Goal: Find specific page/section: Locate a particular part of the current website

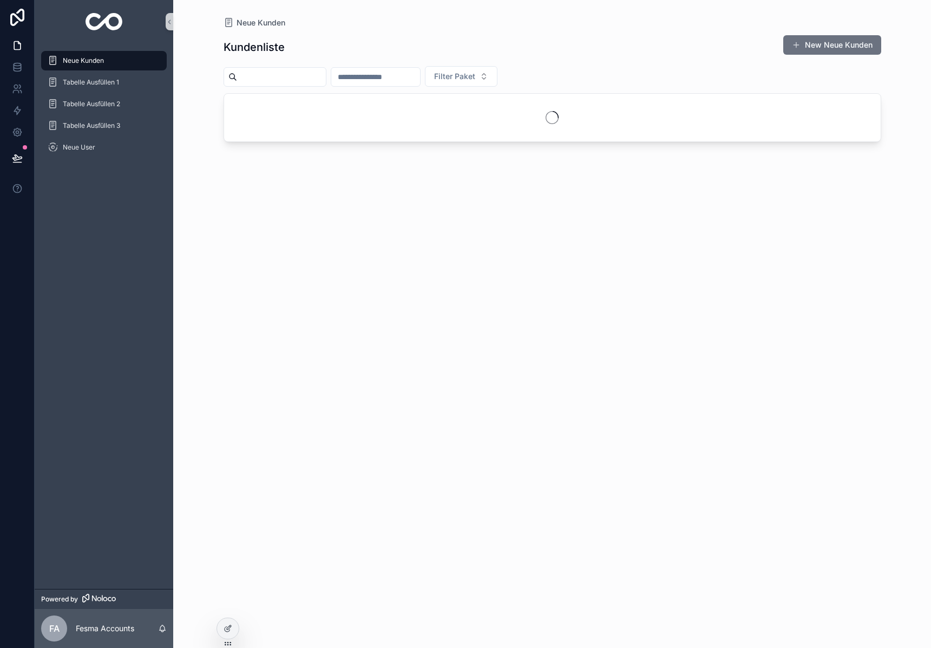
click at [293, 75] on input "scrollable content" at bounding box center [281, 76] width 89 height 15
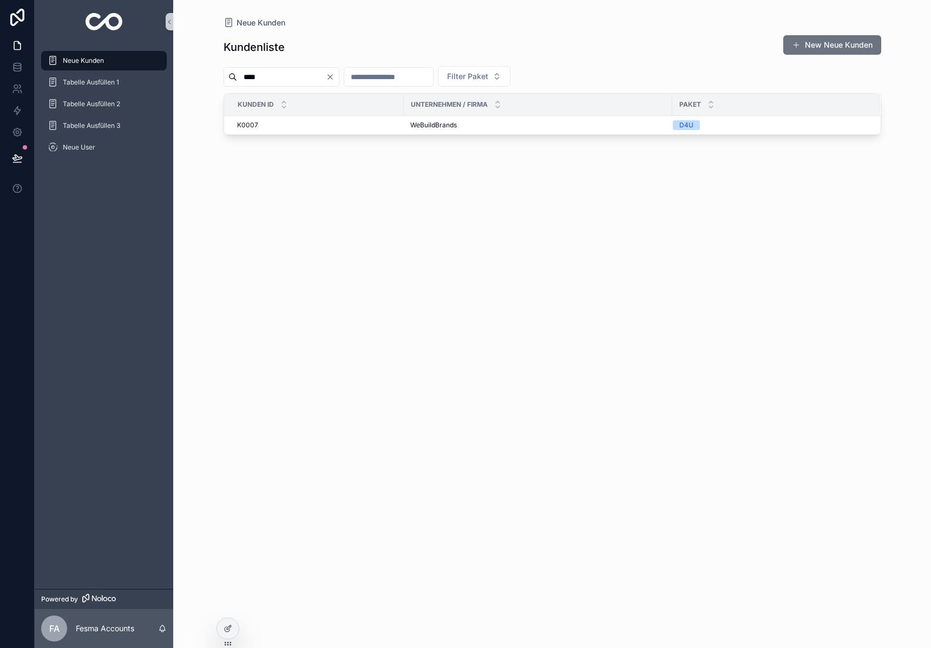
type input "****"
click at [390, 127] on div "K0007 K0007" at bounding box center [317, 125] width 160 height 9
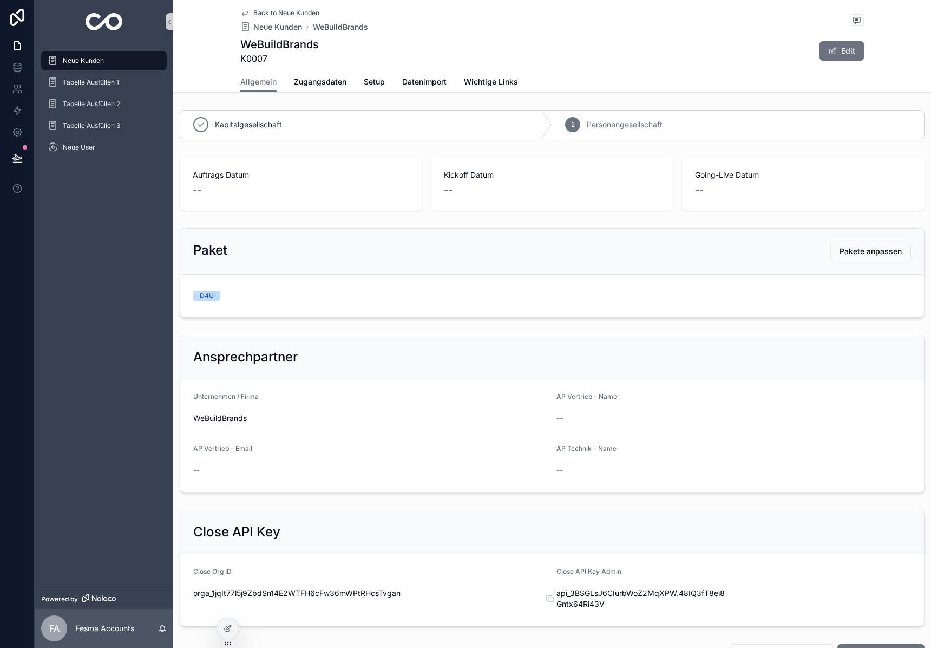
click at [585, 603] on span "api_3BSGLsJ6CIurbWoZ2MqXPW.48IQ3fT8ei8Gntx64Ri43V" at bounding box center [643, 599] width 173 height 22
copy div "api_3BSGLsJ6CIurbWoZ2MqXPW.48IQ3fT8ei8Gntx64Ri43V"
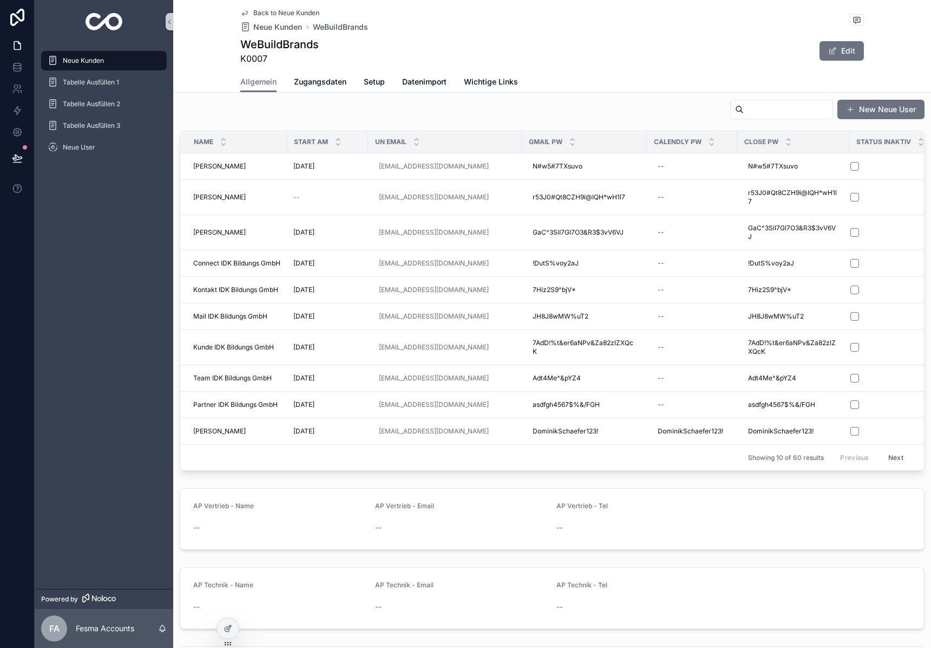
scroll to position [540, 0]
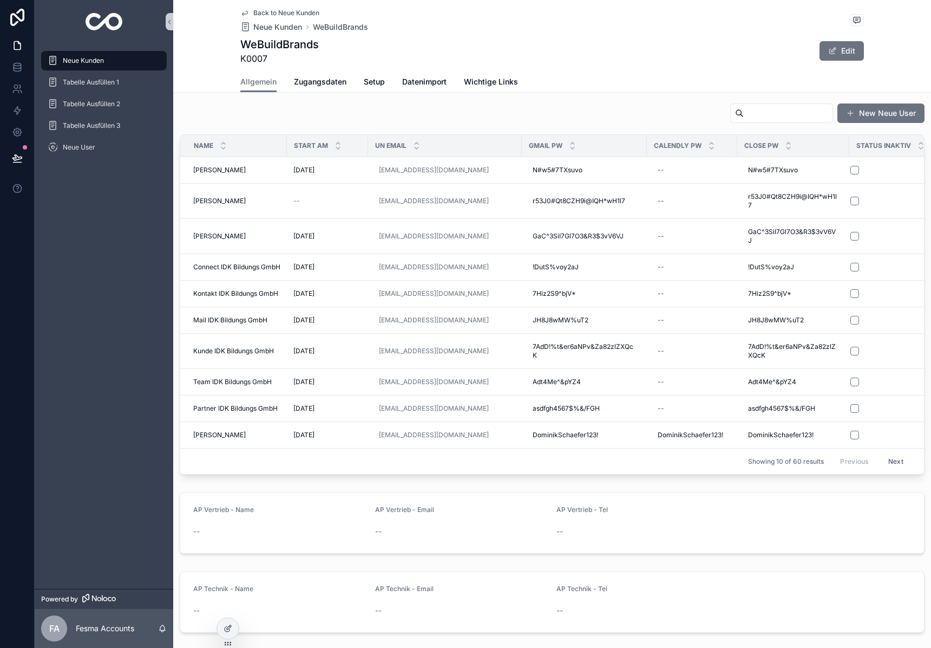
click at [754, 114] on input "scrollable content" at bounding box center [788, 113] width 89 height 15
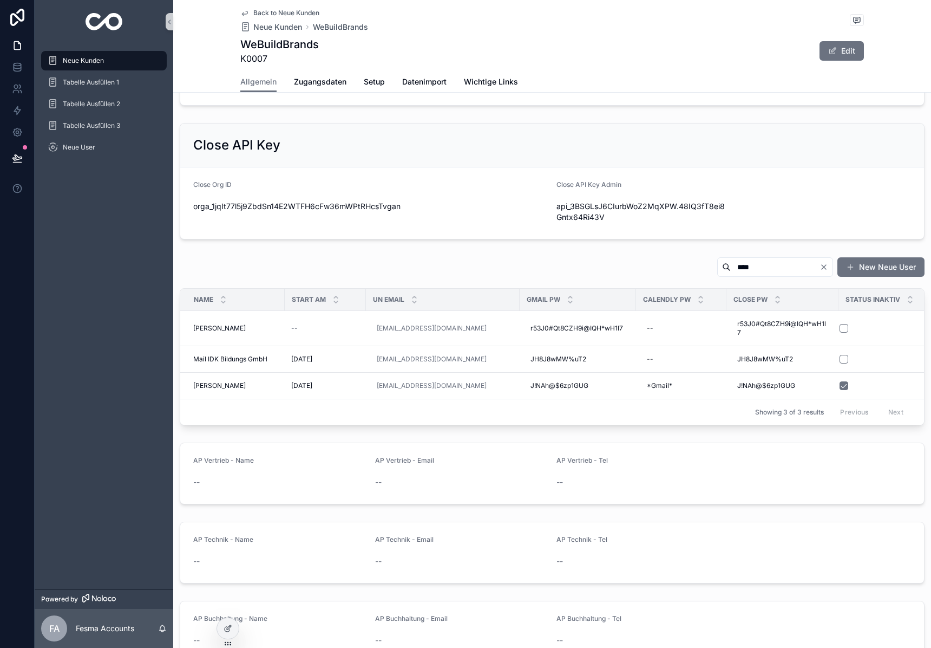
scroll to position [475, 0]
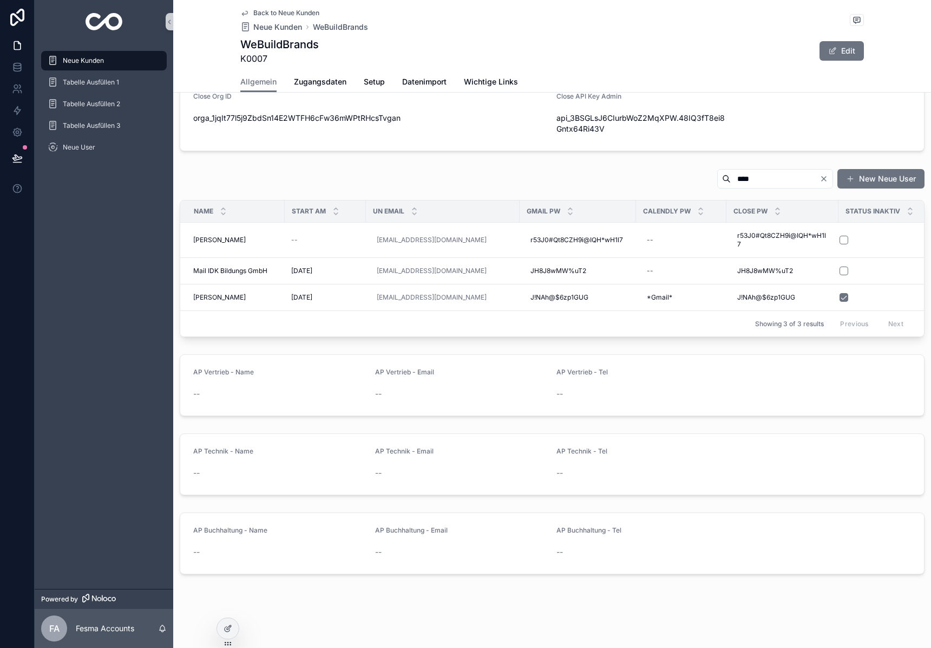
type input "****"
click at [712, 214] on div "Calendly Pw" at bounding box center [681, 211] width 89 height 21
click at [218, 244] on span "[PERSON_NAME]" at bounding box center [219, 240] width 53 height 9
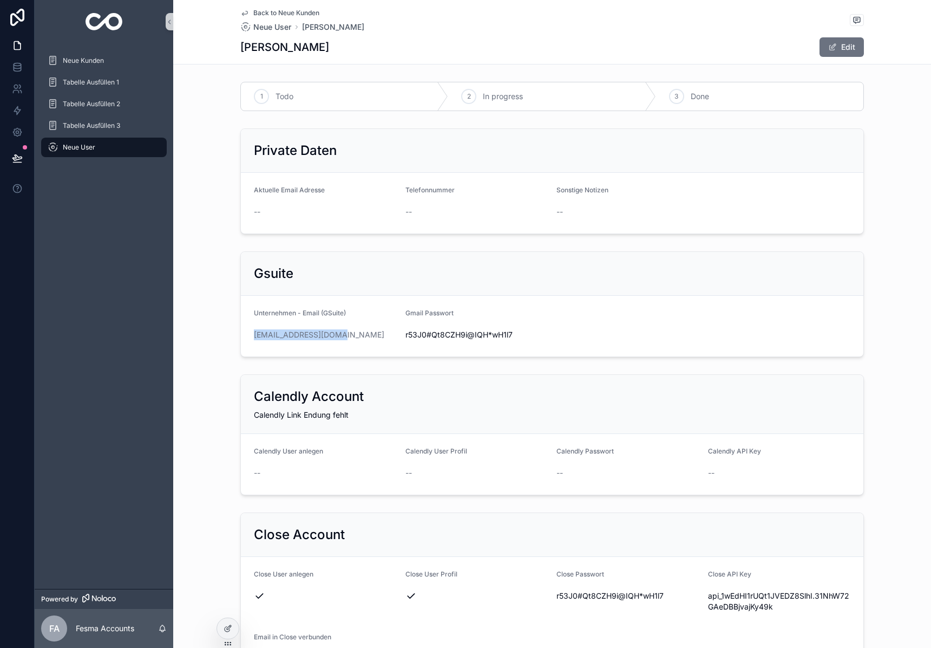
drag, startPoint x: 336, startPoint y: 334, endPoint x: 235, endPoint y: 333, distance: 101.3
click at [235, 333] on div "Gsuite Unternehmen - Email (GSuite) [EMAIL_ADDRESS][DOMAIN_NAME] Gmail Passwort…" at bounding box center [552, 304] width 758 height 114
copy link "[EMAIL_ADDRESS][DOMAIN_NAME]"
click at [453, 336] on span "r53J0#Qt8CZH9i@IQH*wH1l7" at bounding box center [477, 334] width 143 height 11
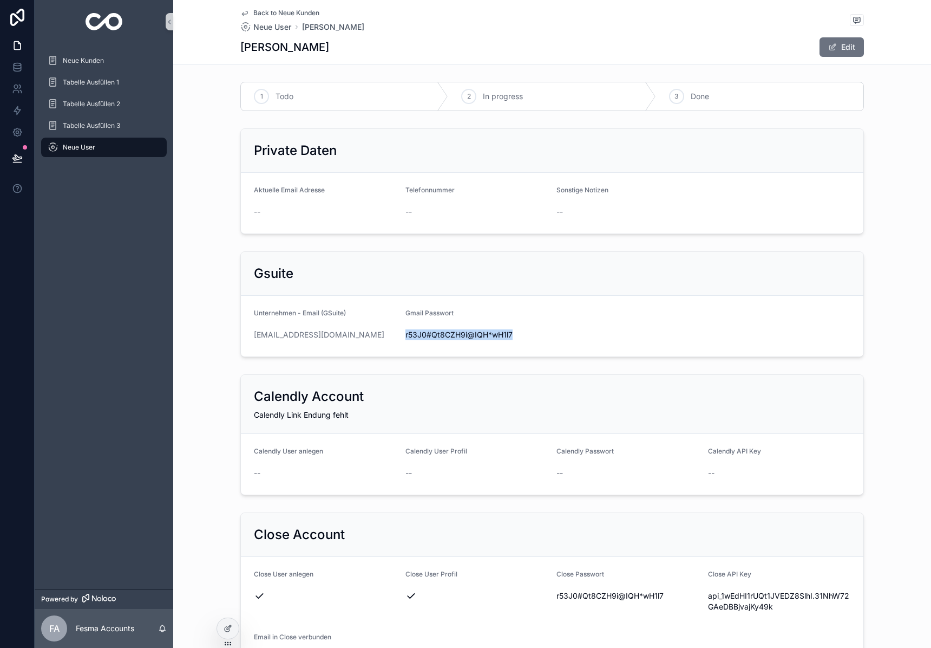
click at [453, 336] on span "r53J0#Qt8CZH9i@IQH*wH1l7" at bounding box center [477, 334] width 143 height 11
copy span "r53J0#Qt8CZH9i@IQH*wH1l7"
click at [92, 19] on img "scrollable content" at bounding box center [104, 21] width 37 height 17
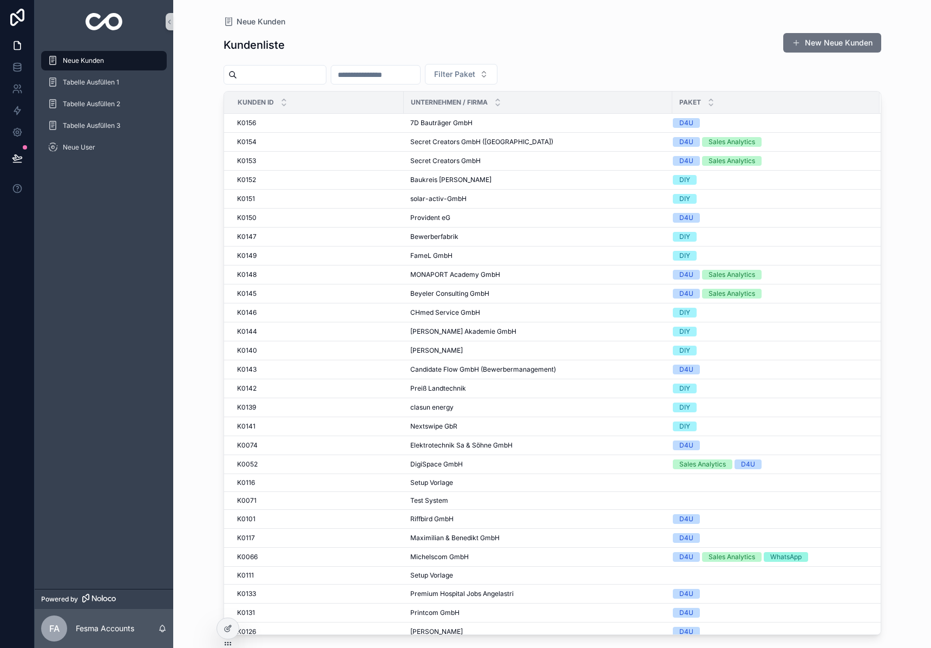
click at [314, 77] on input "scrollable content" at bounding box center [281, 74] width 89 height 15
type input "*"
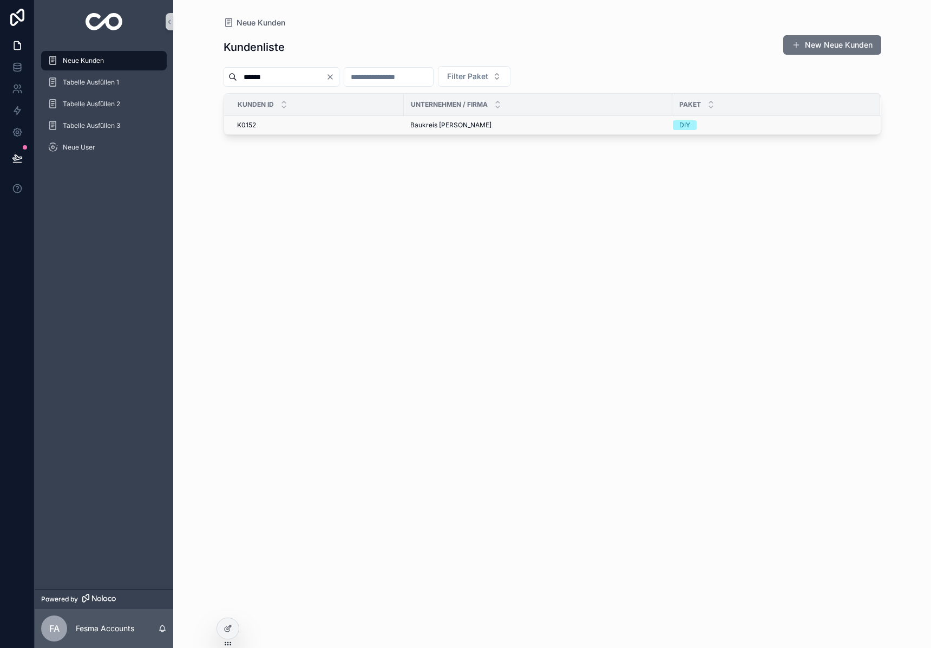
type input "******"
click at [428, 120] on td "Baukreis Antonitsch GesmbH Baukreis [PERSON_NAME]" at bounding box center [538, 125] width 269 height 19
click at [423, 124] on span "Baukreis [PERSON_NAME]" at bounding box center [450, 125] width 81 height 9
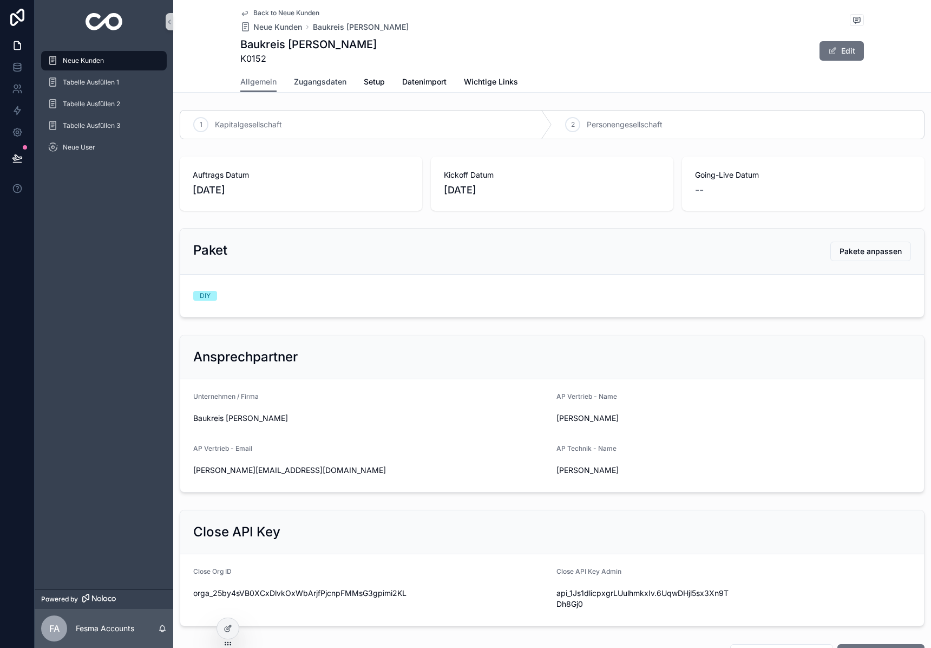
click at [312, 80] on span "Zugangsdaten" at bounding box center [320, 81] width 53 height 11
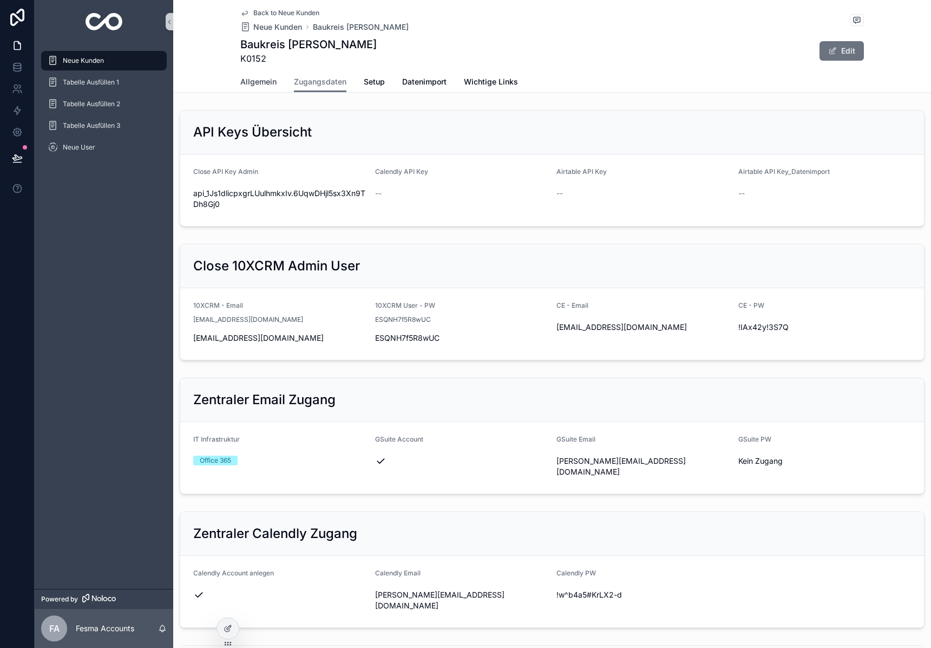
click at [267, 77] on span "Allgemein" at bounding box center [258, 81] width 36 height 11
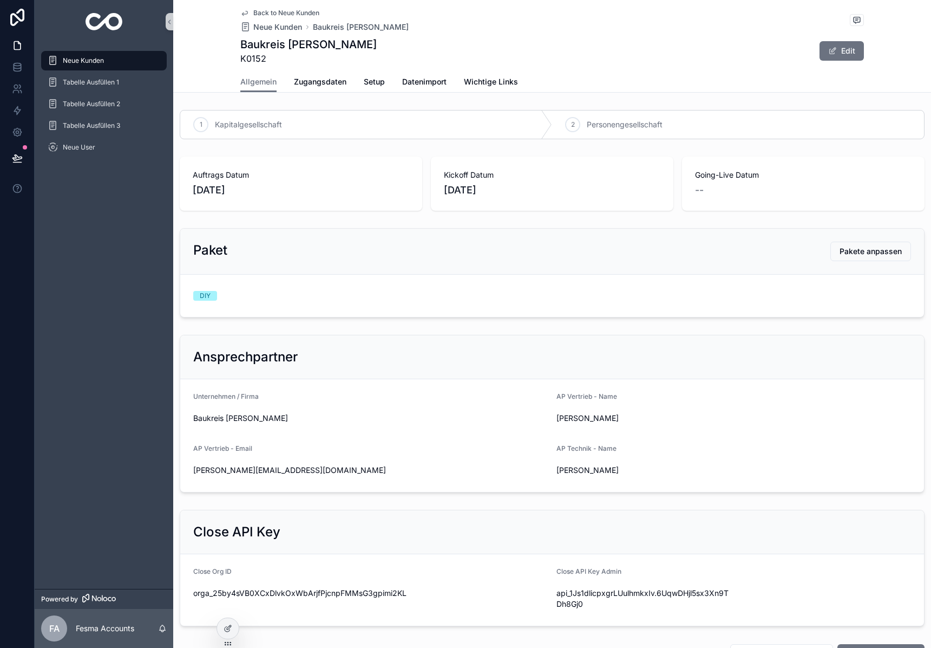
click at [121, 21] on img "scrollable content" at bounding box center [104, 21] width 37 height 17
